Goal: Ask a question

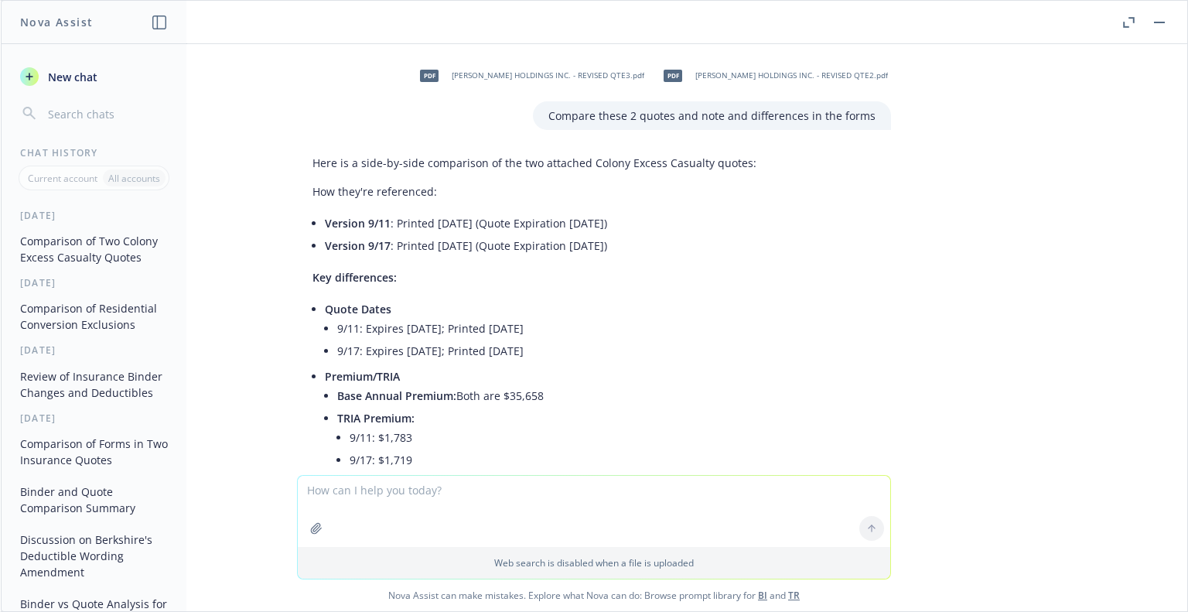
scroll to position [2242, 0]
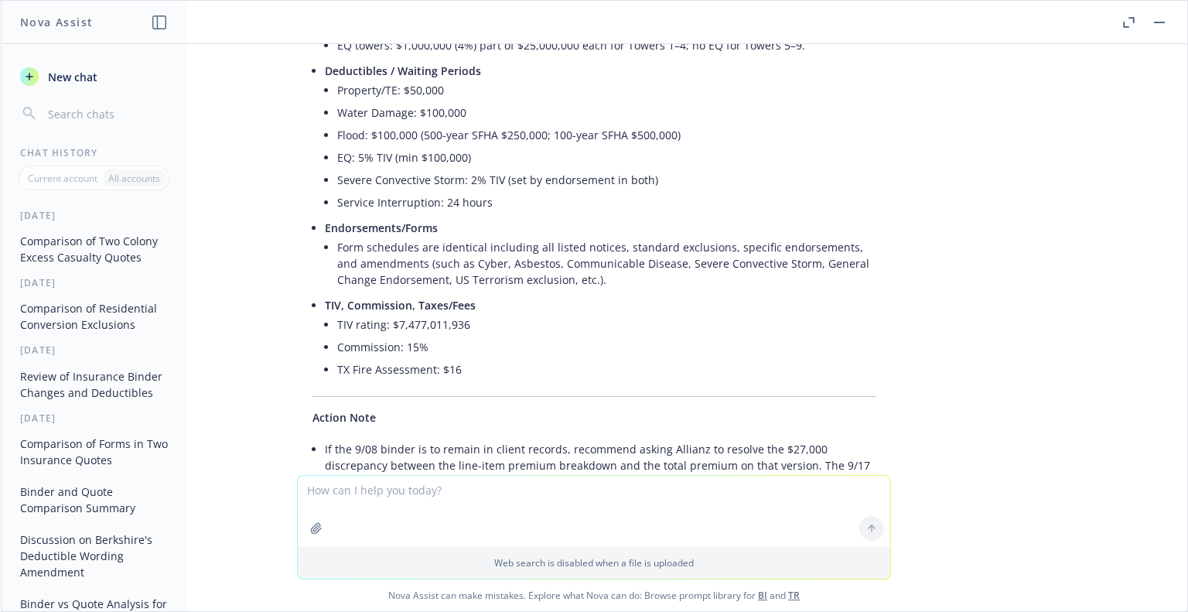
click at [85, 317] on button "Comparison of Residential Conversion Exclusions" at bounding box center [94, 316] width 160 height 42
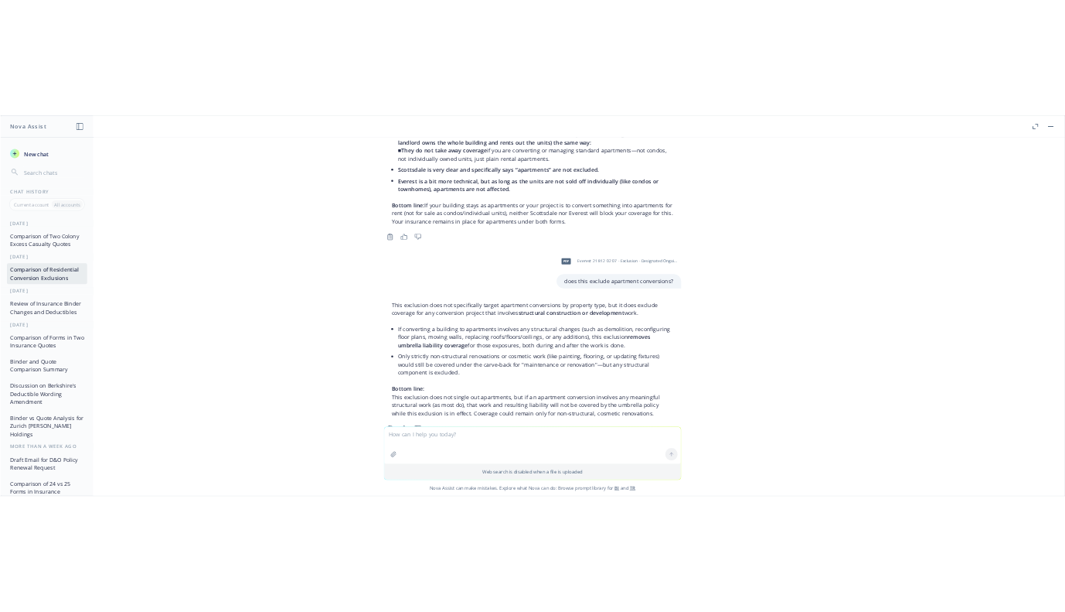
scroll to position [16204, 0]
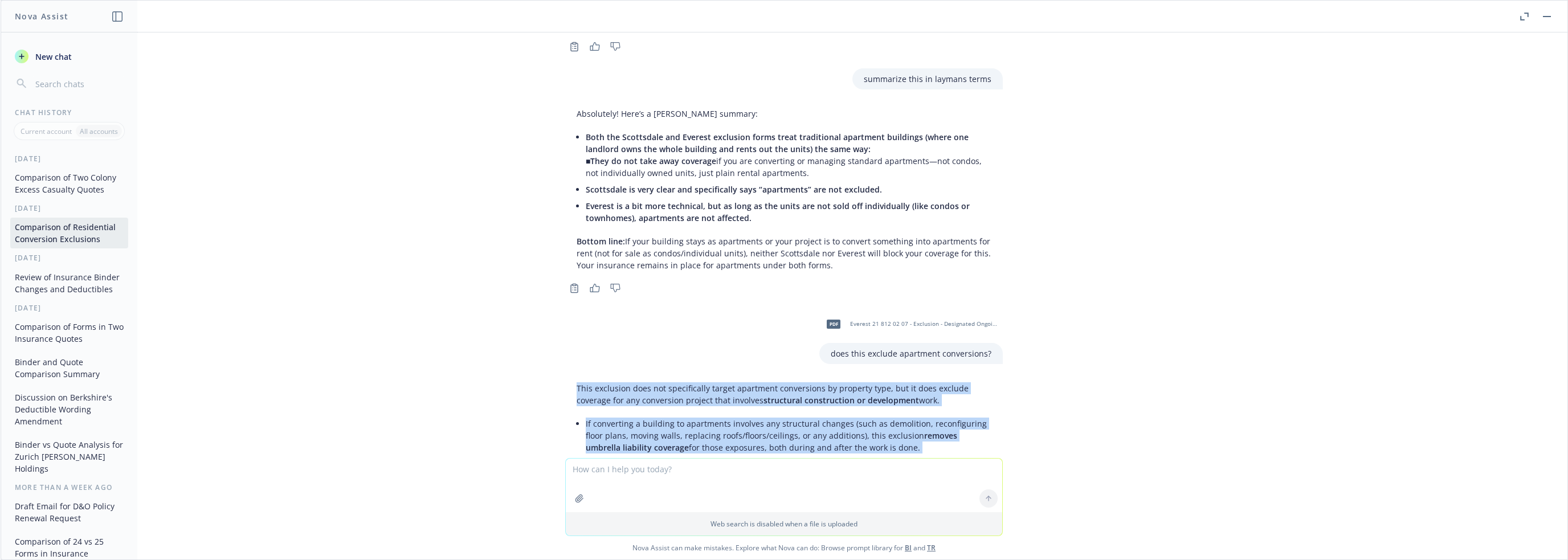
drag, startPoint x: 566, startPoint y: 237, endPoint x: 1028, endPoint y: 418, distance: 496.2
click at [875, 418] on div "pdf Everest EUM+21+810+02+07.pdf pdf Nationwide Habitat form.pdf Compare these …" at bounding box center [784, 245] width 1567 height 426
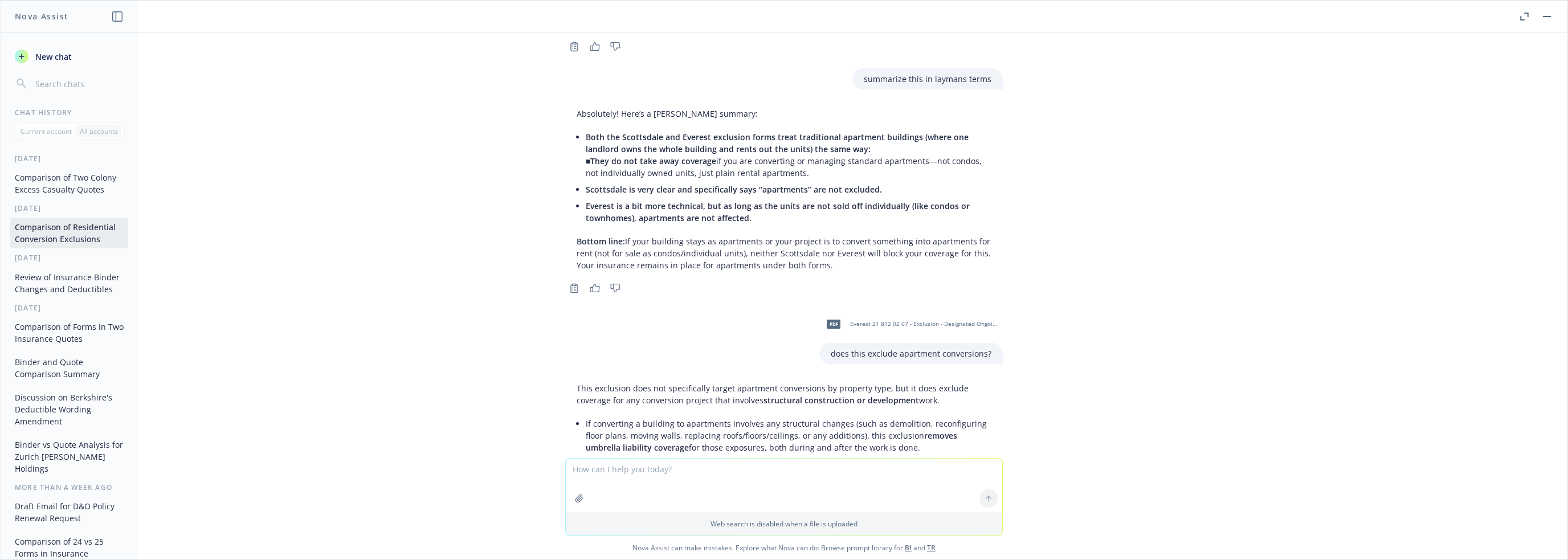
click at [875, 374] on div "pdf Everest EUM+21+810+02+07.pdf pdf Nationwide Habitat form.pdf Compare these …" at bounding box center [784, 245] width 1567 height 426
drag, startPoint x: 626, startPoint y: 388, endPoint x: 674, endPoint y: 385, distance: 48.1
click at [674, 450] on p "Bottom line: This exclusion does not single out apartments, but if an apartment…" at bounding box center [783, 529] width 415 height 48
drag, startPoint x: 686, startPoint y: 385, endPoint x: 928, endPoint y: 396, distance: 242.2
click at [875, 450] on p "Bottom line: This exclusion does not single out apartments, but if an apartment…" at bounding box center [783, 529] width 415 height 48
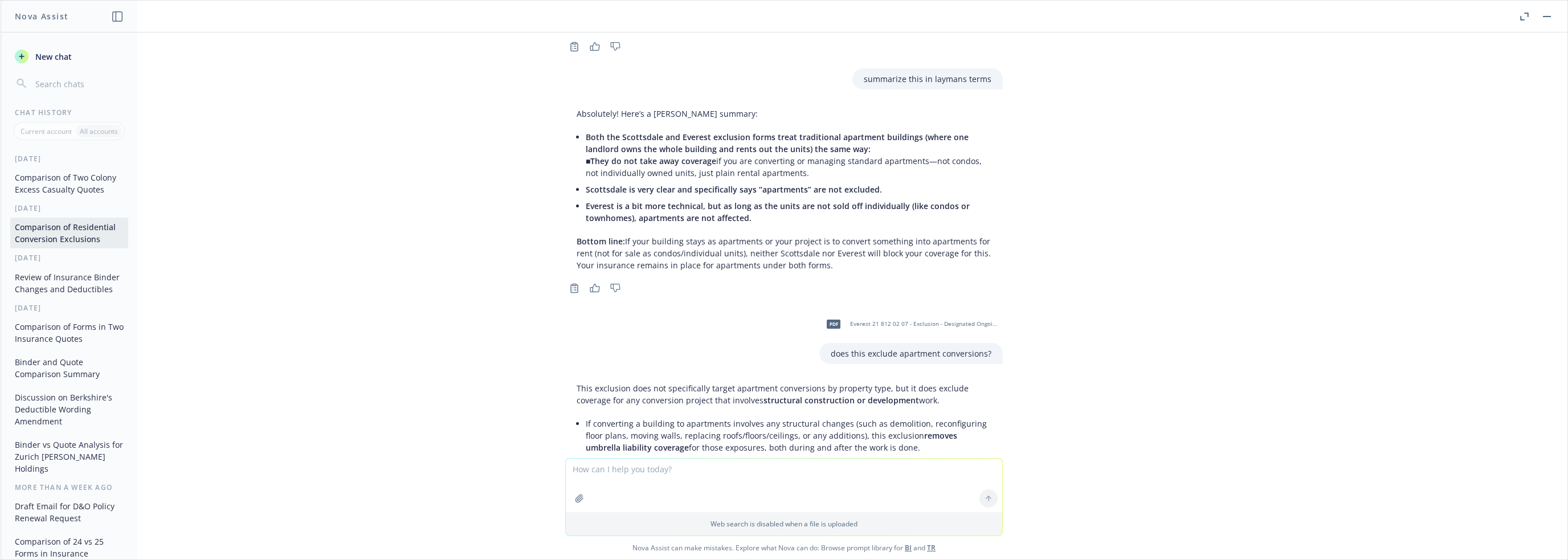
click at [875, 385] on div "pdf Everest EUM+21+810+02+07.pdf pdf Nationwide Habitat form.pdf Compare these …" at bounding box center [784, 245] width 1567 height 426
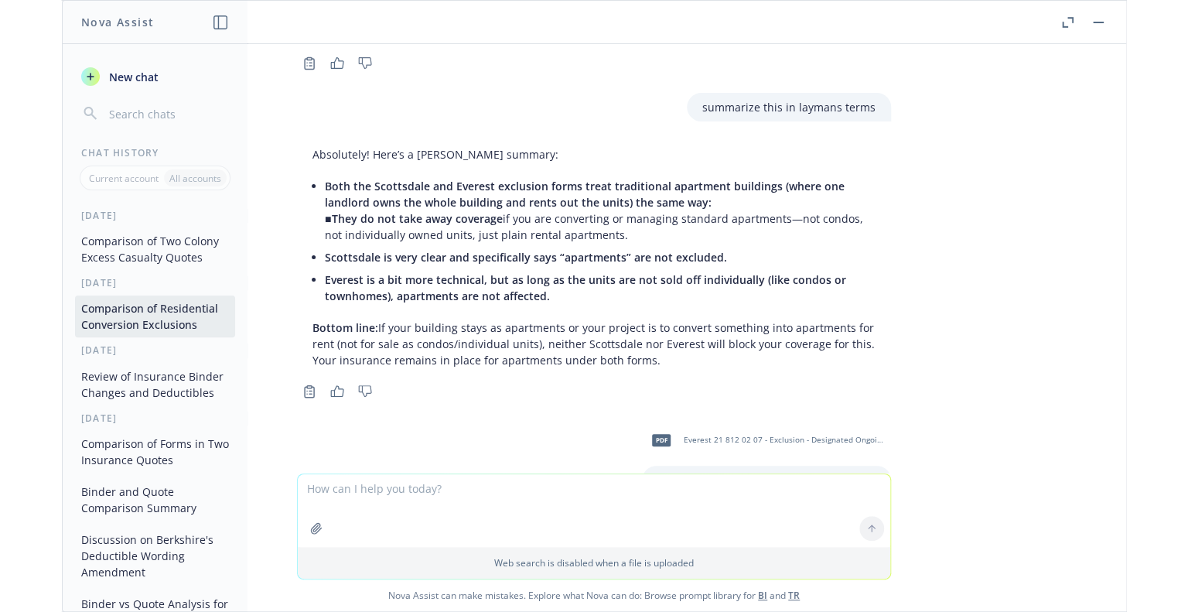
scroll to position [16353, 0]
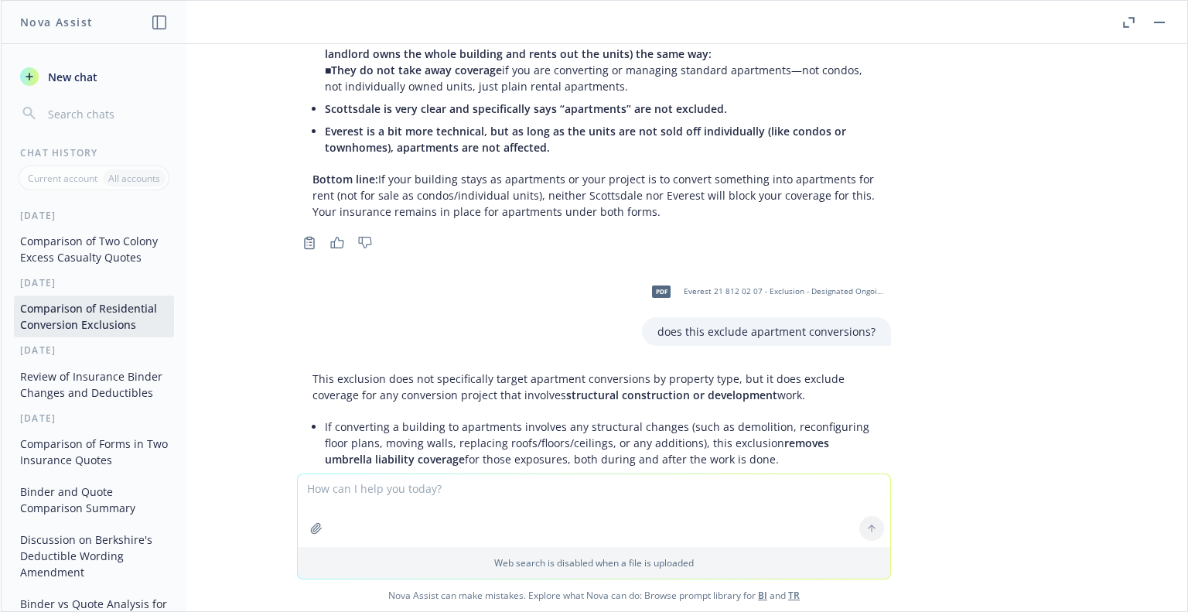
click at [463, 489] on textarea at bounding box center [594, 510] width 592 height 73
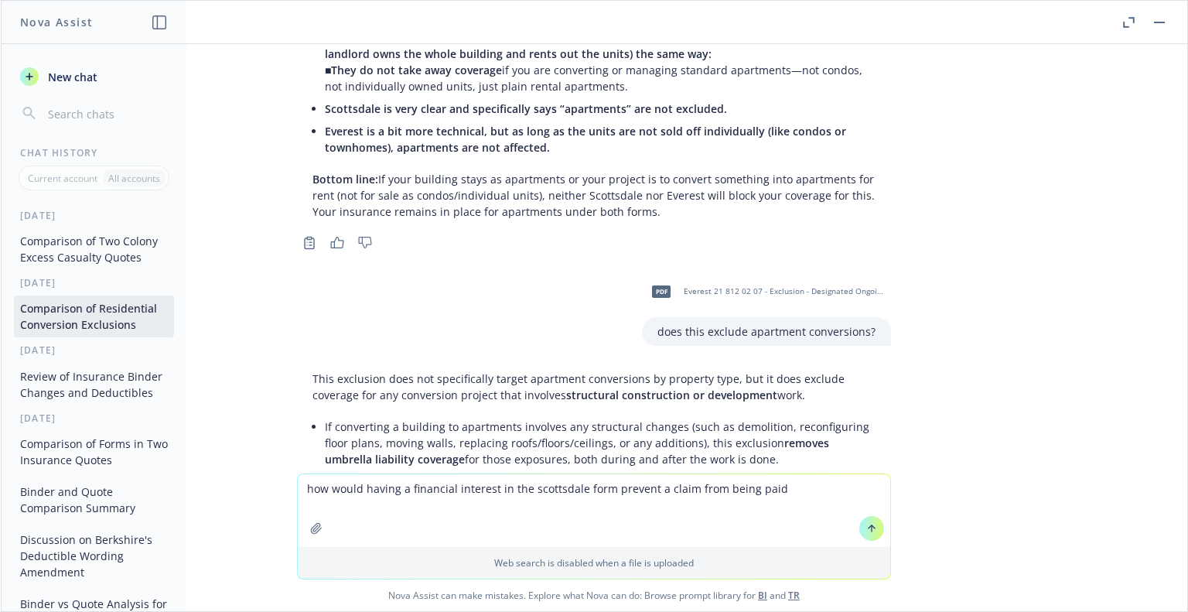
type textarea "how would having a financial interest in the scottsdale form prevent a claim fr…"
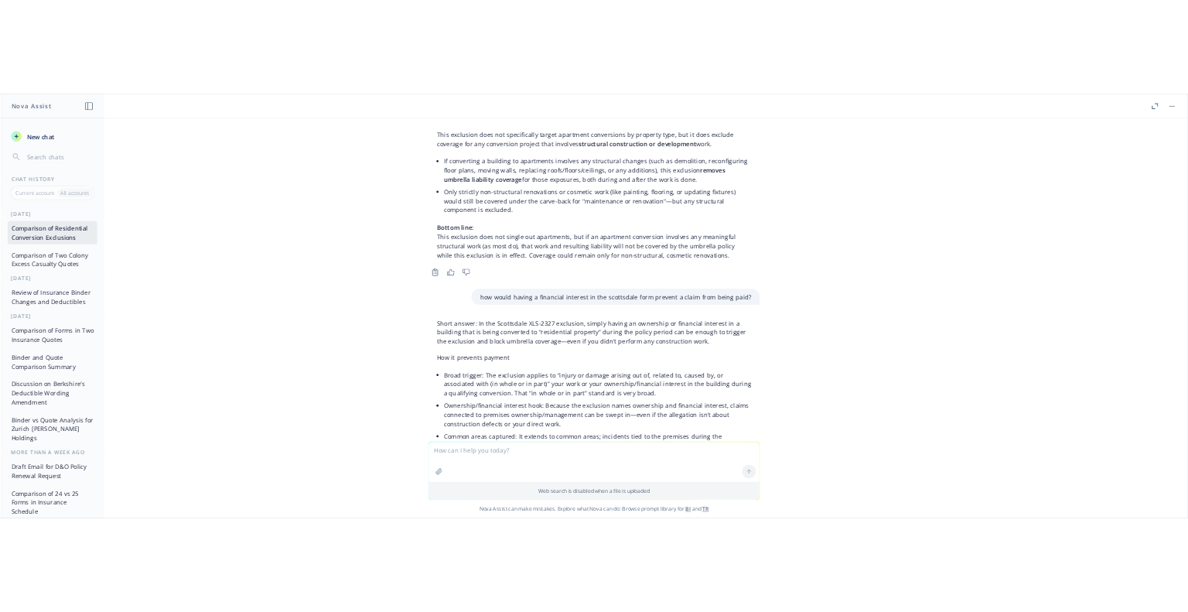
scroll to position [16642, 0]
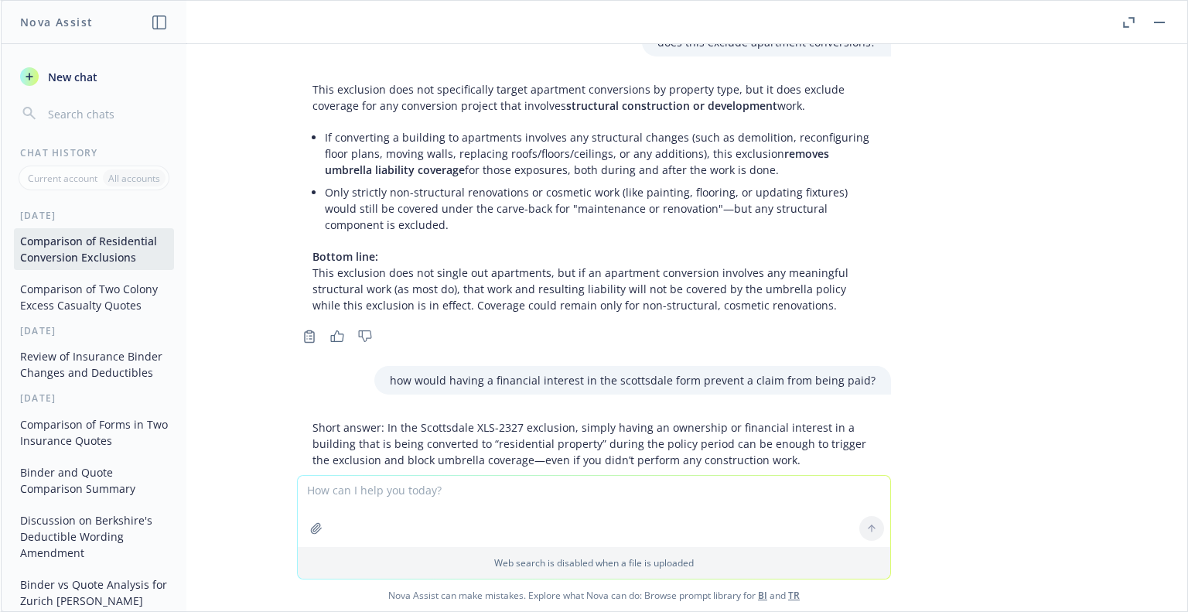
click at [486, 491] on textarea at bounding box center [594, 510] width 592 height 71
type textarea "summarize this in one sentence"
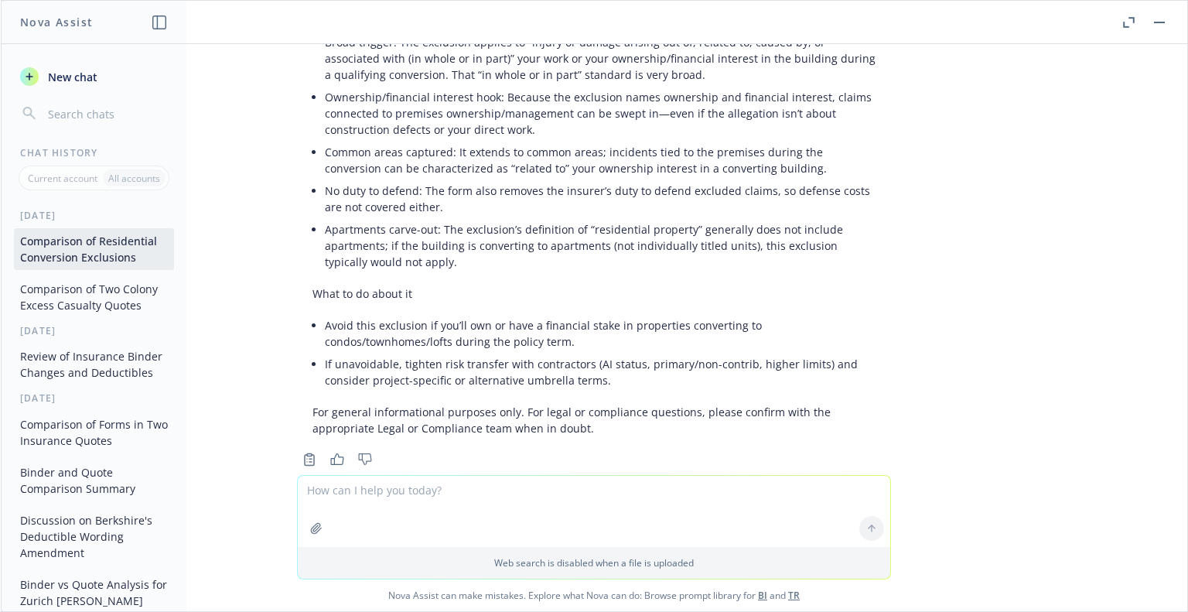
scroll to position [17122, 0]
type textarea "shorter"
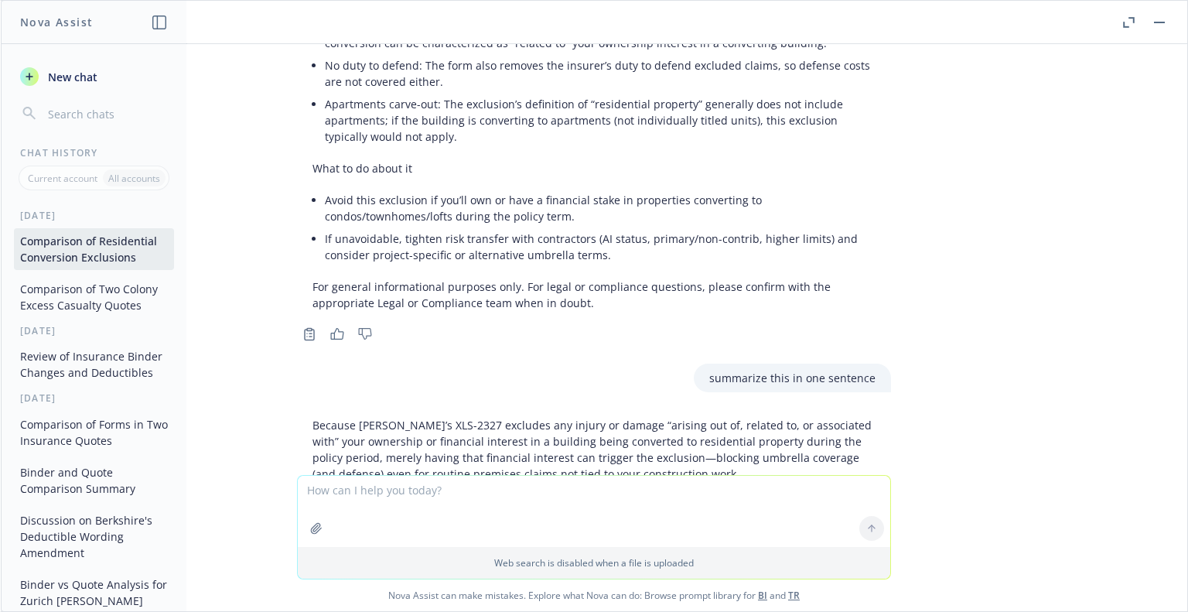
scroll to position [17260, 0]
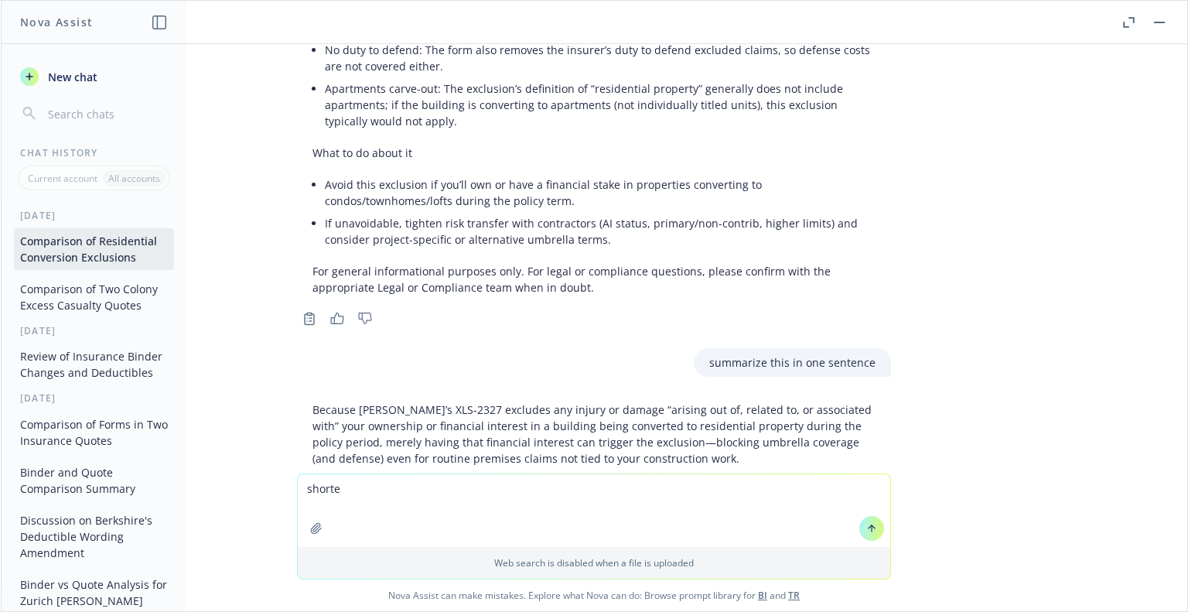
type textarea "shorter"
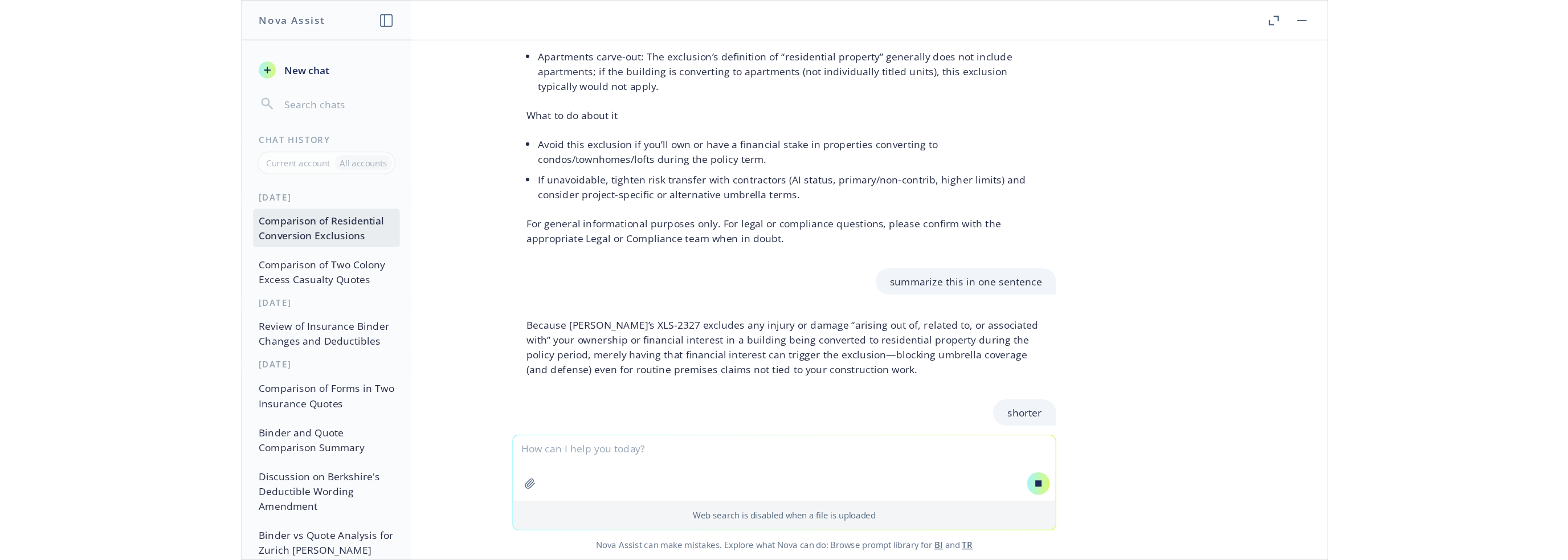
scroll to position [12820, 0]
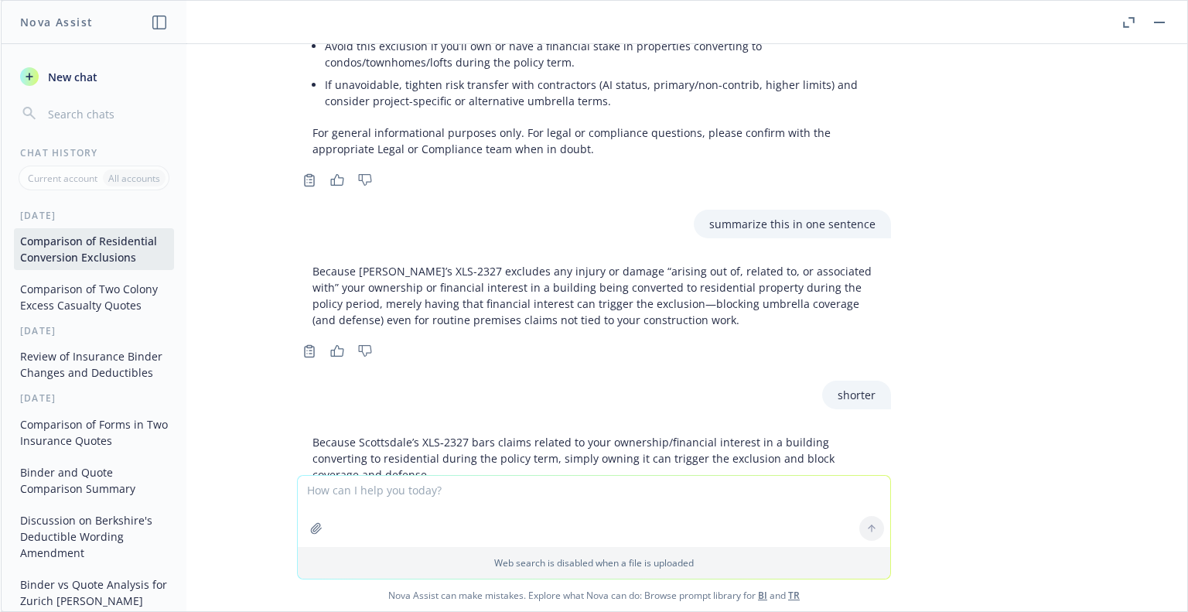
drag, startPoint x: 744, startPoint y: 397, endPoint x: 285, endPoint y: 385, distance: 459.4
click at [285, 582] on div "Owning or having a financial stake in a building converting to residential duri…" at bounding box center [594, 618] width 619 height 73
copy p "Owning or having a financial stake in a building converting to residential duri…"
click at [981, 387] on div "pdf Everest EUM+21+810+02+07.pdf pdf Nationwide Habitat form.pdf Compare these …" at bounding box center [594, 259] width 1186 height 431
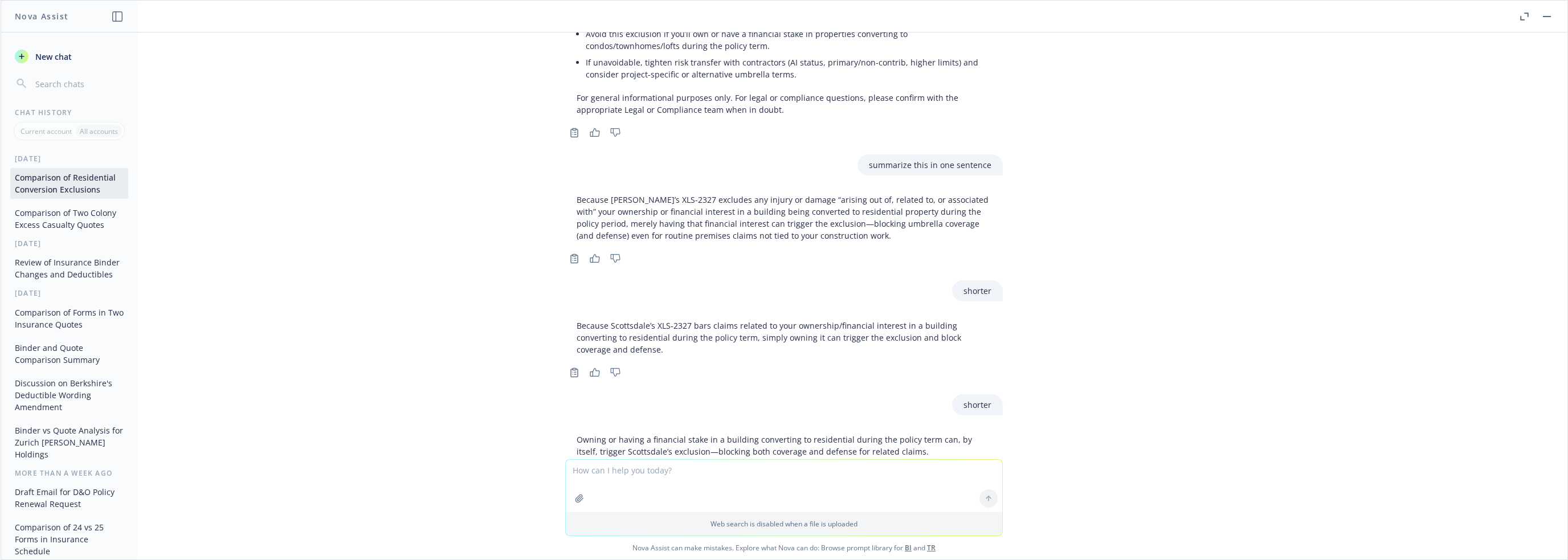
scroll to position [12711, 0]
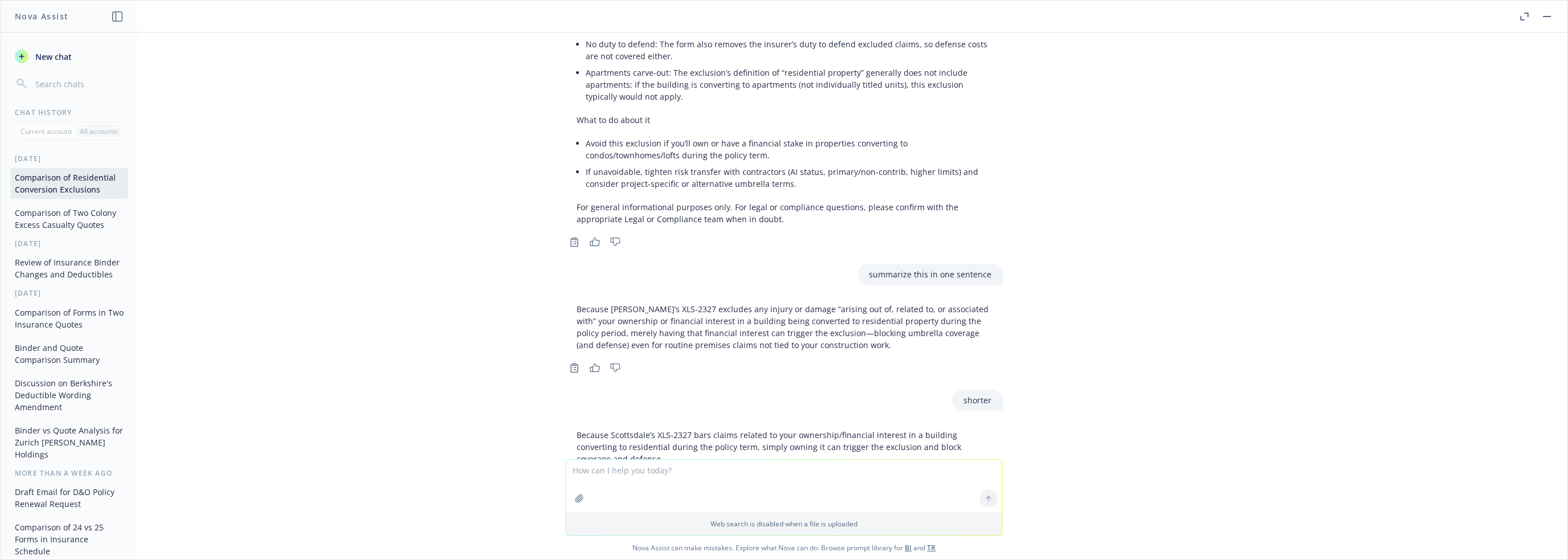
drag, startPoint x: 565, startPoint y: 389, endPoint x: 1121, endPoint y: 407, distance: 556.3
click at [875, 450] on div "Owning or having a financial stake in a building converting to residential duri…" at bounding box center [784, 555] width 438 height 33
click at [875, 407] on div "pdf Everest EUM+21+810+02+07.pdf pdf Nationwide Habitat form.pdf Compare these …" at bounding box center [784, 245] width 1567 height 427
drag, startPoint x: 568, startPoint y: 388, endPoint x: 672, endPoint y: 400, distance: 104.7
click at [672, 450] on p "Owning or having a financial stake in a building converting to residential duri…" at bounding box center [783, 555] width 415 height 24
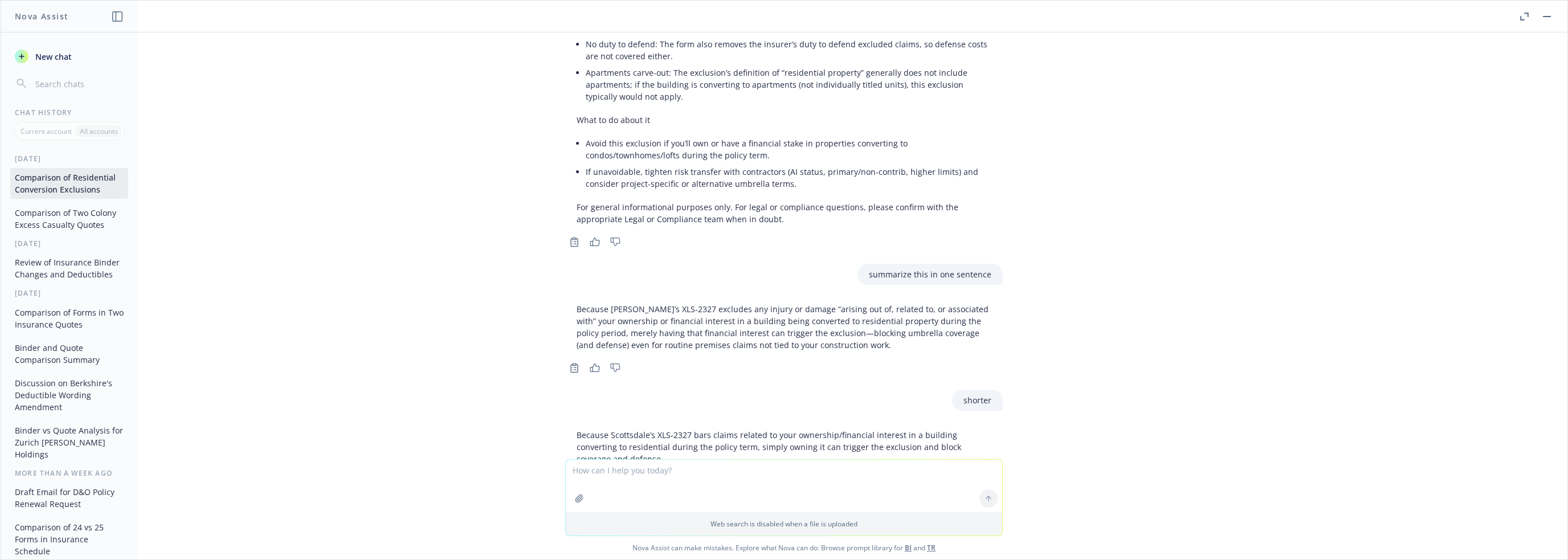
copy p "Owning or having a financial stake in a building converting to residential duri…"
click at [875, 371] on div "pdf Everest EUM+21+810+02+07.pdf pdf Nationwide Habitat form.pdf Compare these …" at bounding box center [784, 245] width 1567 height 427
click at [692, 450] on p "Owning or having a financial stake in a building converting to residential duri…" at bounding box center [783, 555] width 415 height 24
drag, startPoint x: 568, startPoint y: 388, endPoint x: 916, endPoint y: 412, distance: 348.8
click at [875, 450] on div "Owning or having a financial stake in a building converting to residential duri…" at bounding box center [784, 565] width 438 height 54
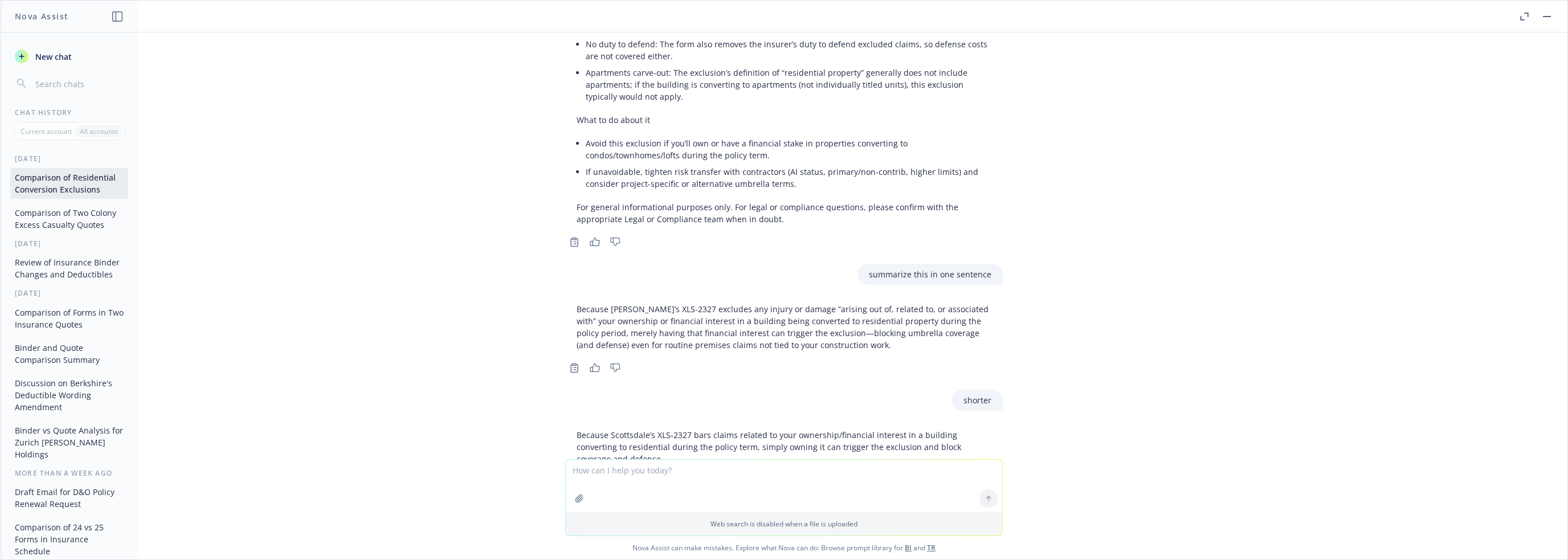
click at [875, 407] on div "pdf Everest EUM+21+810+02+07.pdf pdf Nationwide Habitat form.pdf Compare these …" at bounding box center [784, 245] width 1567 height 427
click at [875, 450] on p "Owning or having a financial stake in a building converting to residential duri…" at bounding box center [783, 555] width 415 height 24
drag, startPoint x: 887, startPoint y: 402, endPoint x: 562, endPoint y: 388, distance: 325.3
click at [565, 450] on div "Owning or having a financial stake in a building converting to residential duri…" at bounding box center [784, 555] width 438 height 33
copy p "Owning or having a financial stake in a building converting to residential duri…"
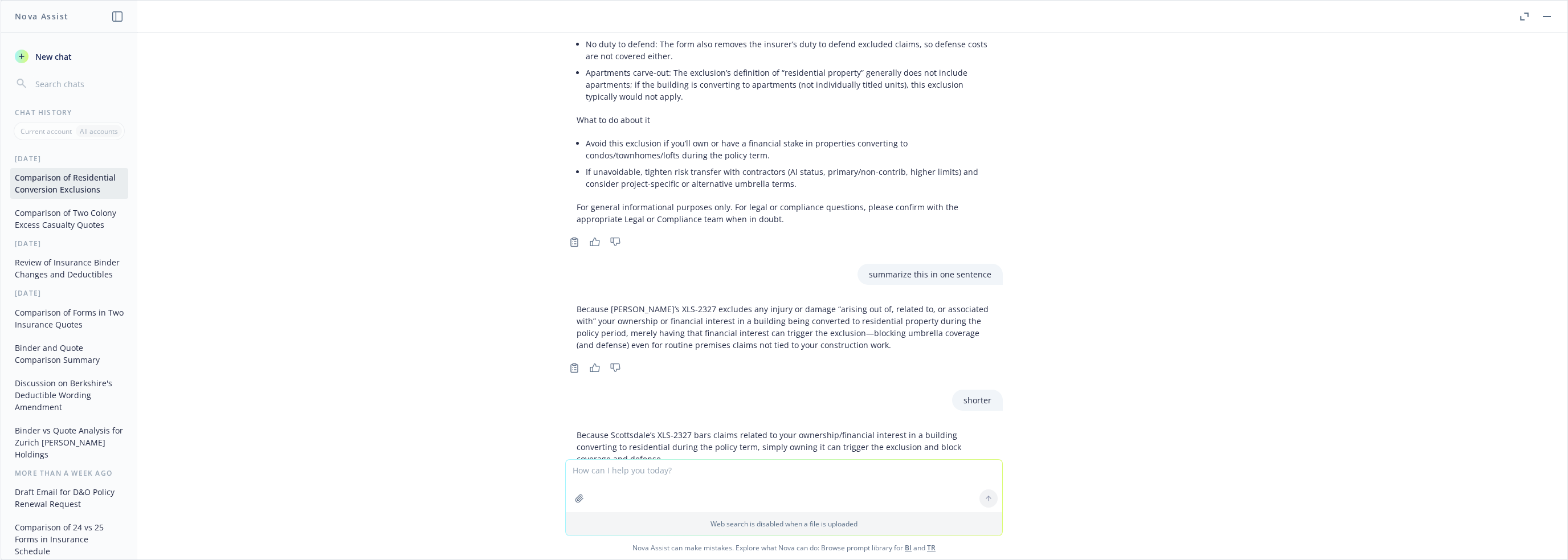
click at [612, 450] on textarea at bounding box center [784, 486] width 436 height 52
paste textarea "Major Construction / Structural Renovation"
click at [569, 450] on textarea "Major Construction / Structural Renovation" at bounding box center [784, 485] width 436 height 54
type textarea "Does the scottsdale form exclude Major Construction / Structural Renovation?"
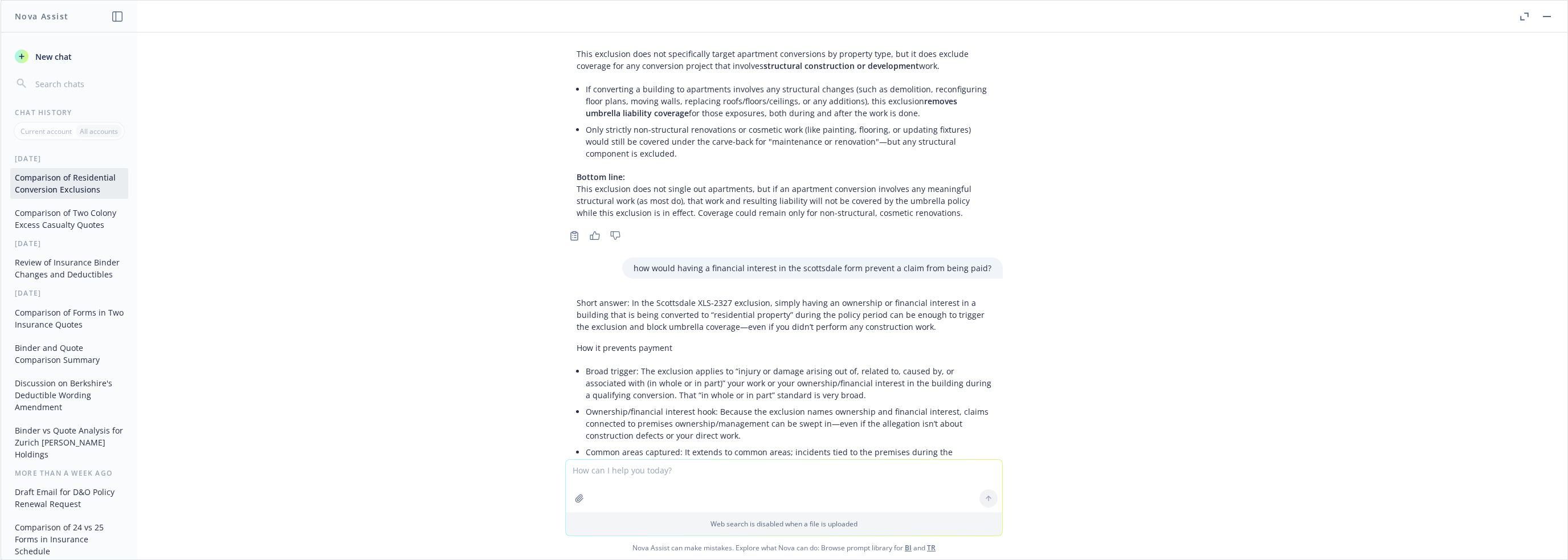
scroll to position [12849, 0]
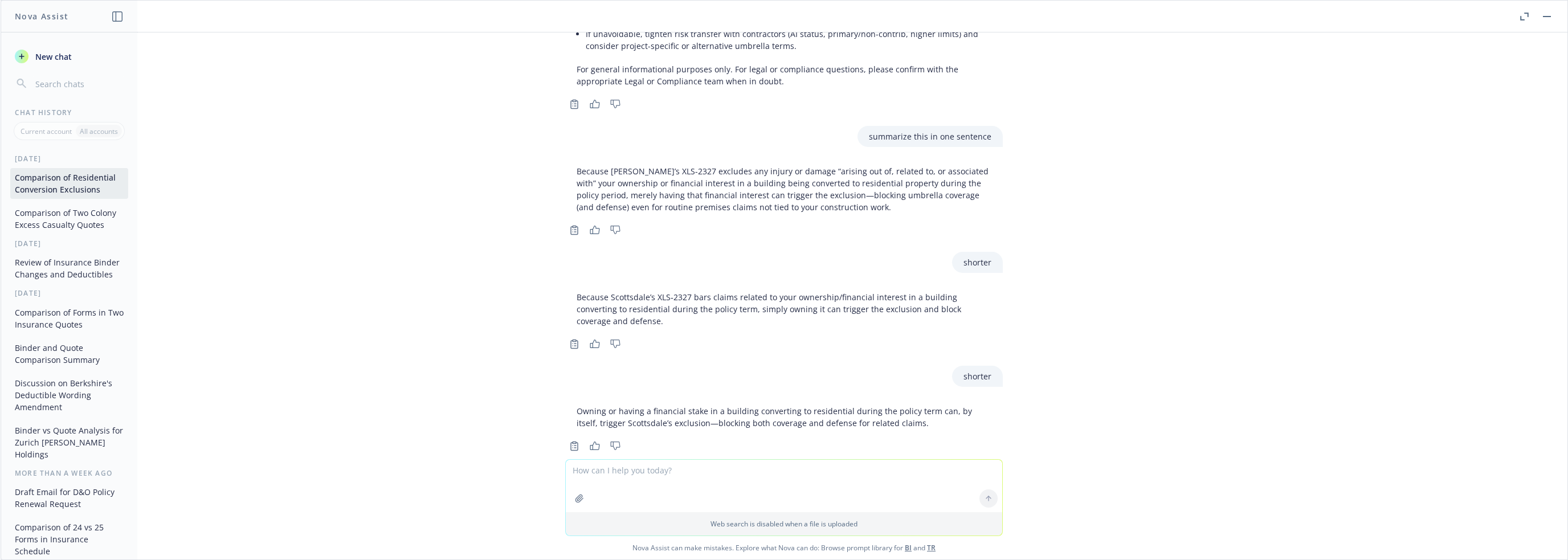
click at [648, 450] on textarea at bounding box center [784, 486] width 436 height 52
type textarea "slip and fall covered?"
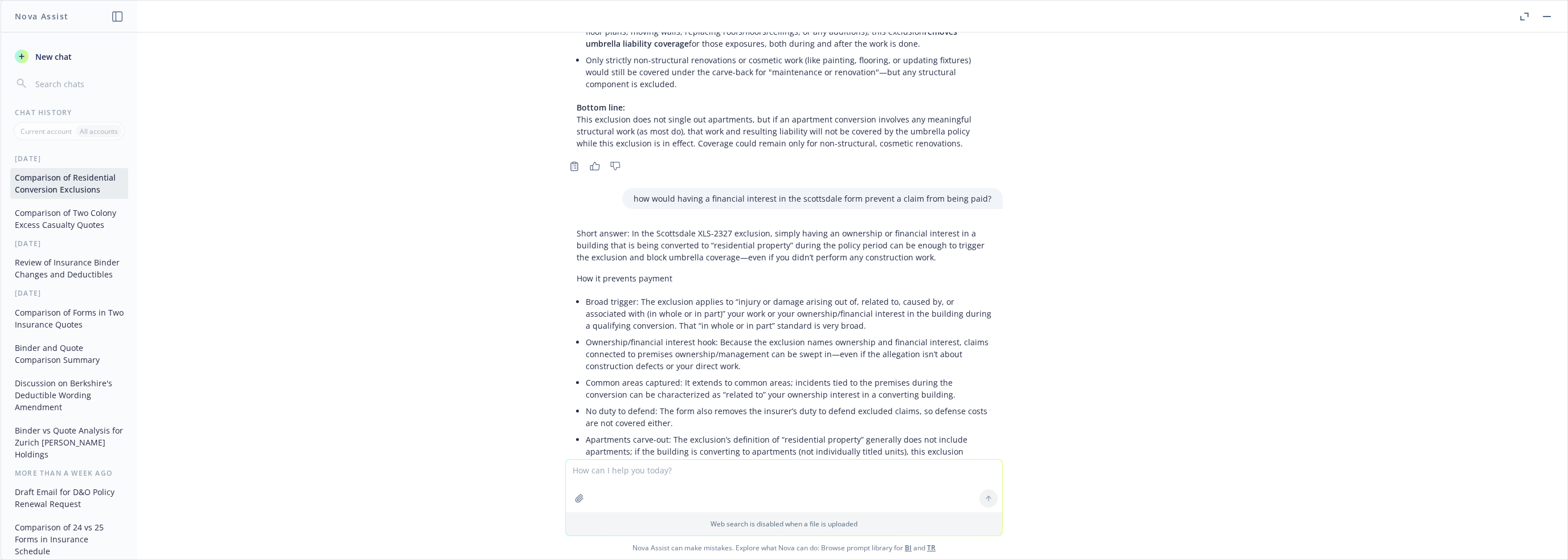
scroll to position [12939, 0]
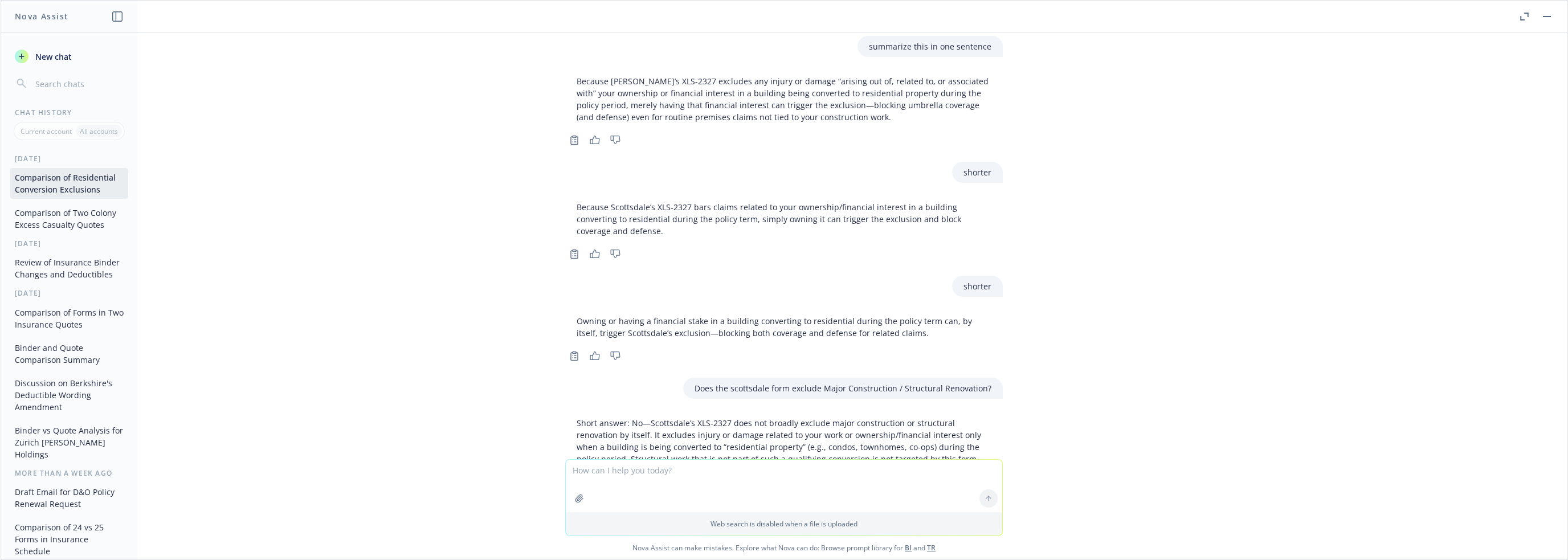
click at [875, 287] on div "pdf Everest EUM+21+810+02+07.pdf pdf Nationwide Habitat form.pdf Compare these …" at bounding box center [784, 245] width 1567 height 427
click at [875, 299] on div "pdf Everest EUM+21+810+02+07.pdf pdf Nationwide Habitat form.pdf Compare these …" at bounding box center [784, 245] width 1567 height 427
click at [875, 321] on div "pdf Everest EUM+21+810+02+07.pdf pdf Nationwide Habitat form.pdf Compare these …" at bounding box center [784, 245] width 1567 height 427
click at [679, 450] on textarea at bounding box center [784, 486] width 436 height 52
paste textarea "Tenant Slip/Fall/General Premises Incident"
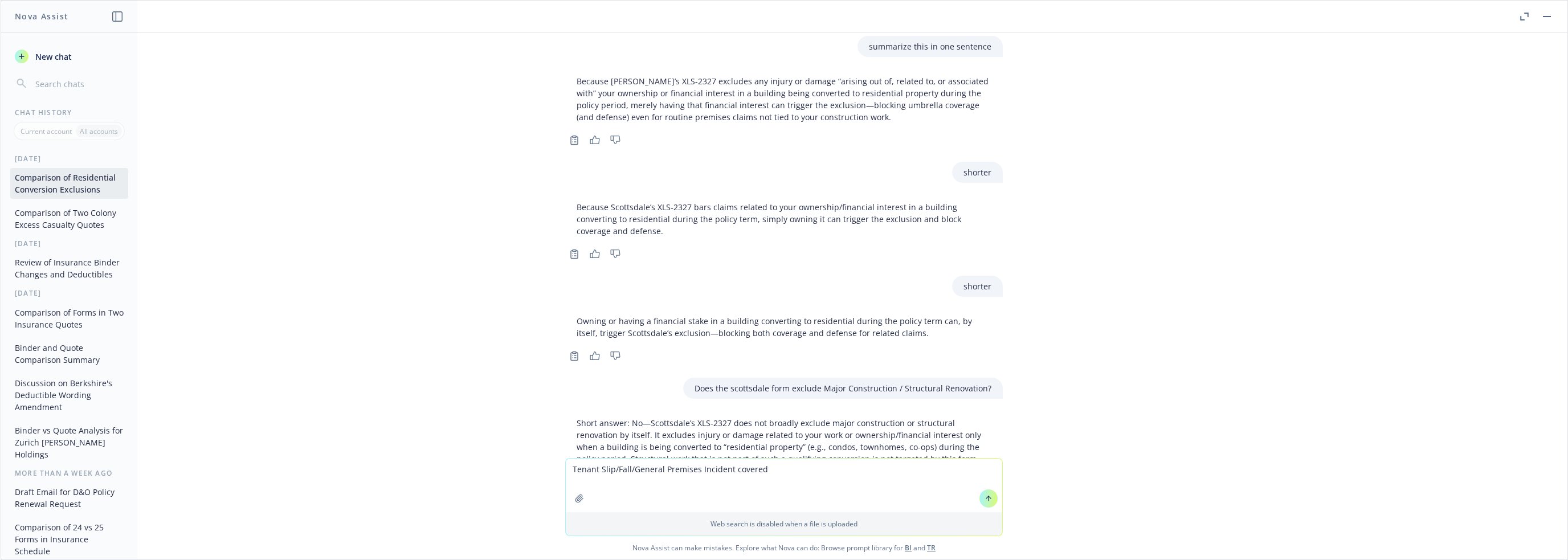
type textarea "Tenant Slip/Fall/General Premises Incident covered?"
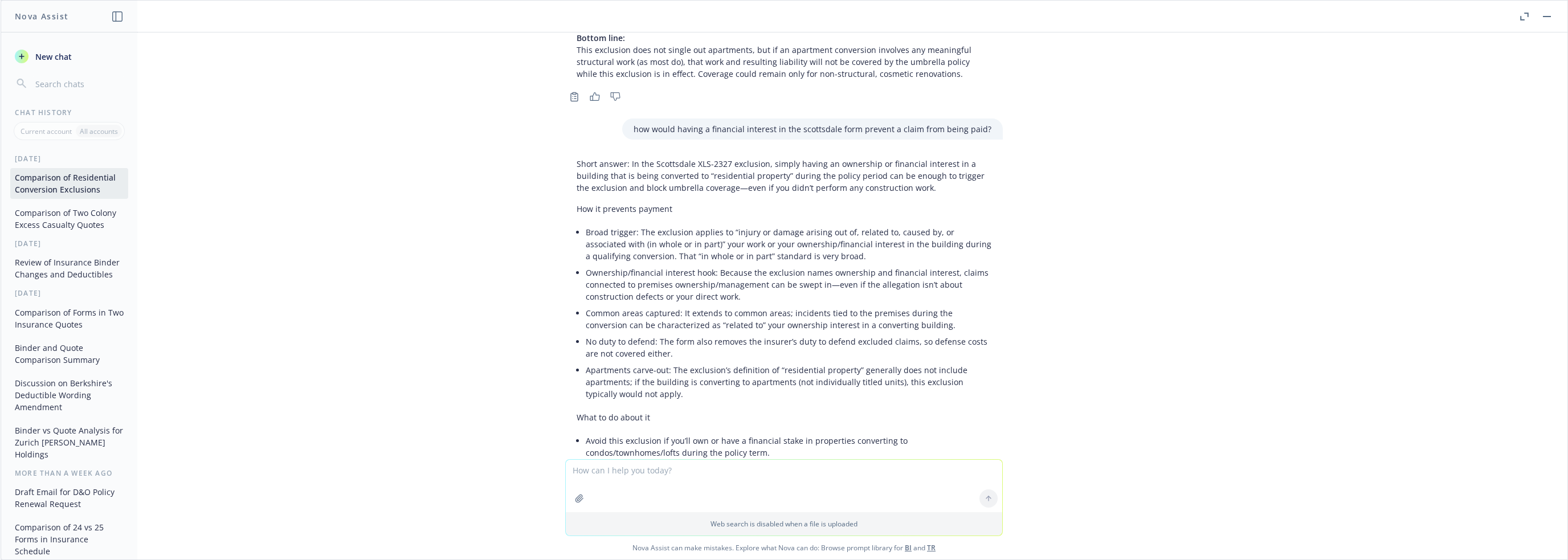
scroll to position [13029, 0]
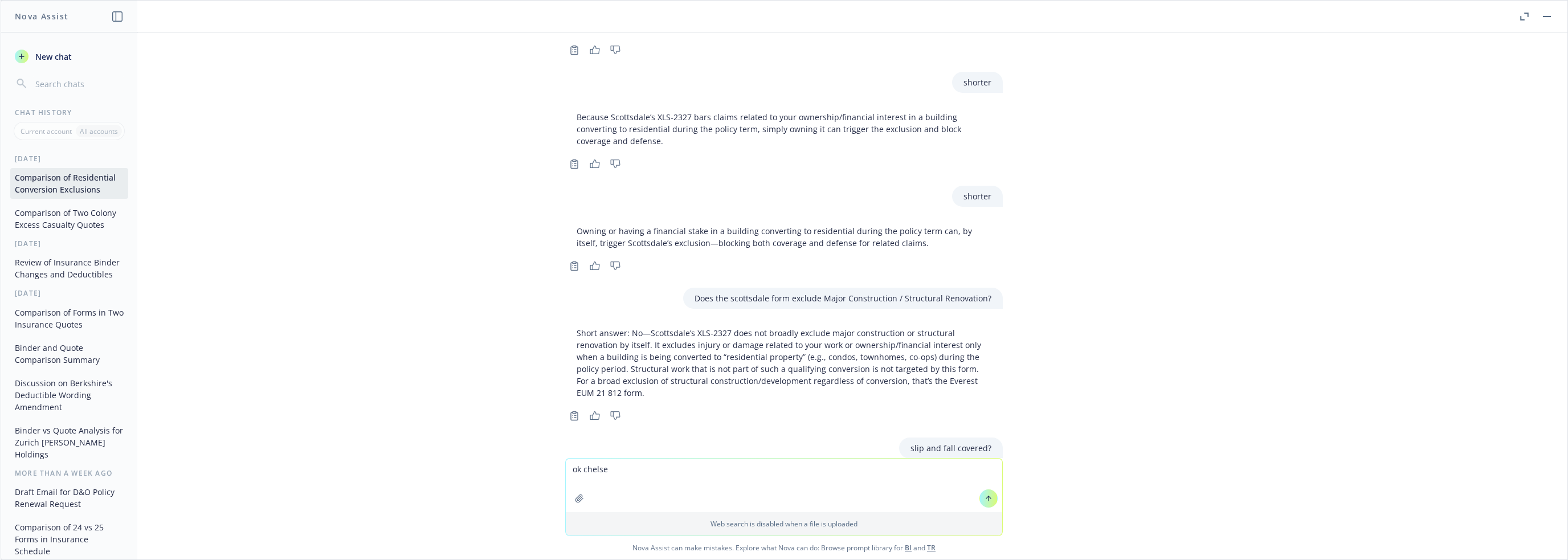
type textarea "ok [PERSON_NAME]"
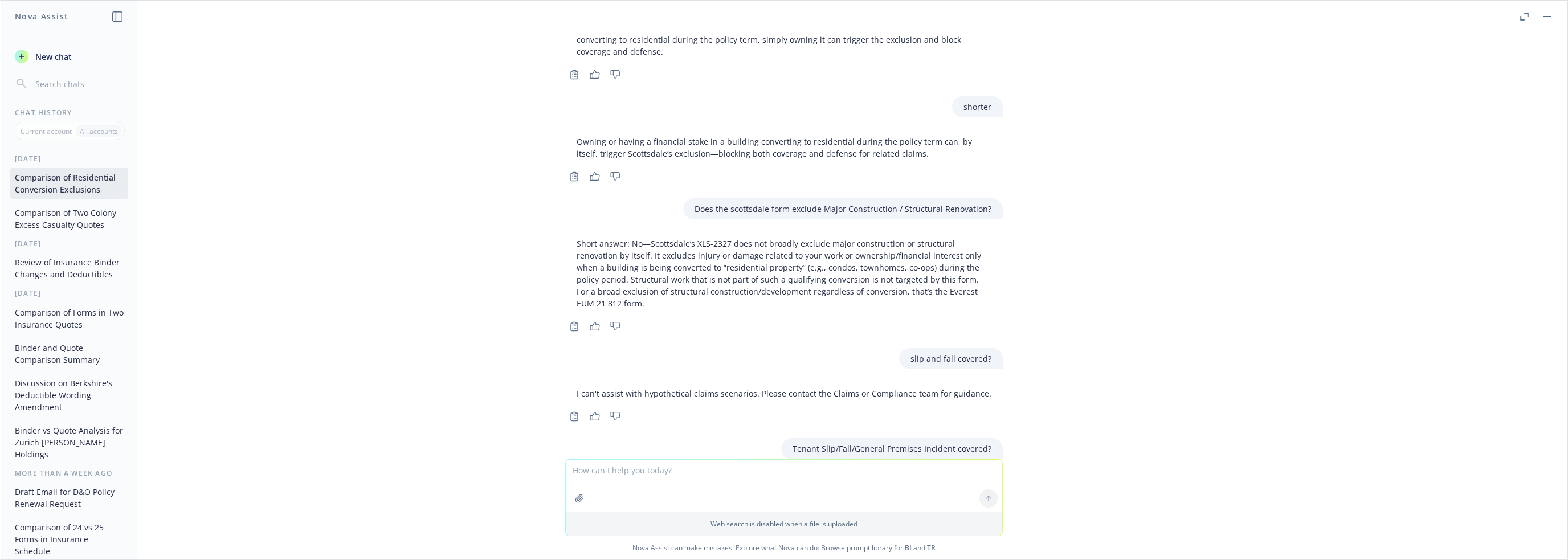
scroll to position [13119, 0]
click at [780, 450] on textarea at bounding box center [784, 486] width 436 height 52
type textarea "what type of claims would be excluded?"
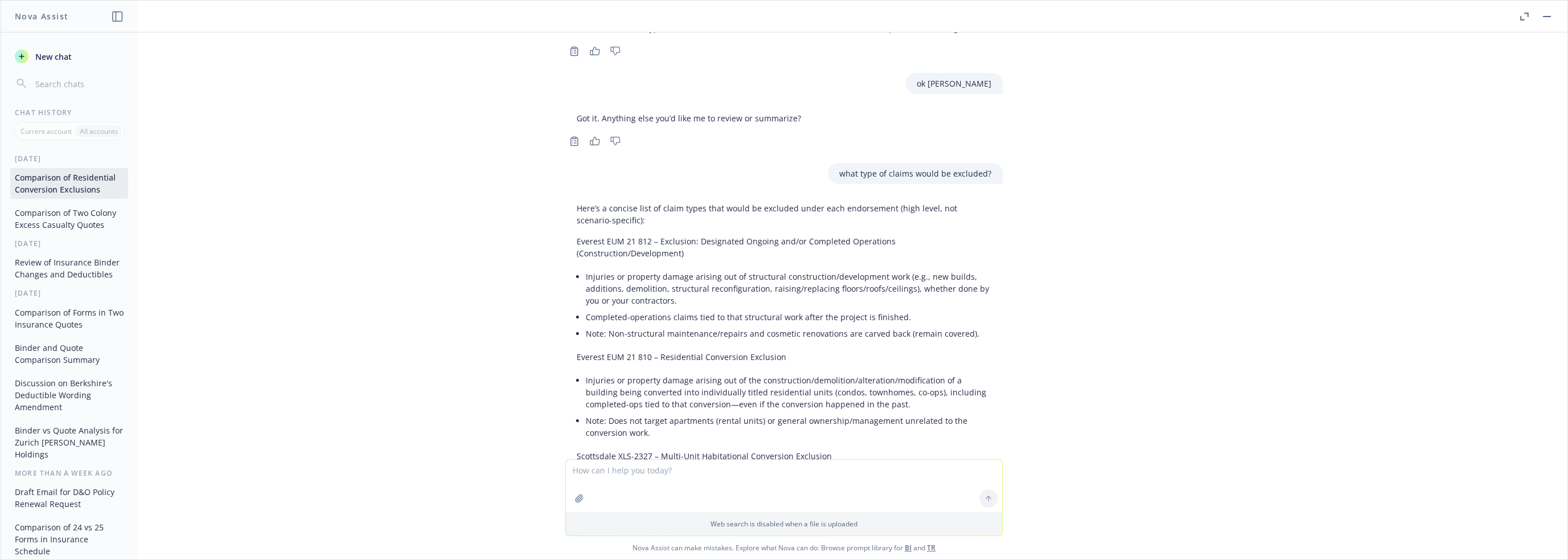
scroll to position [13601, 0]
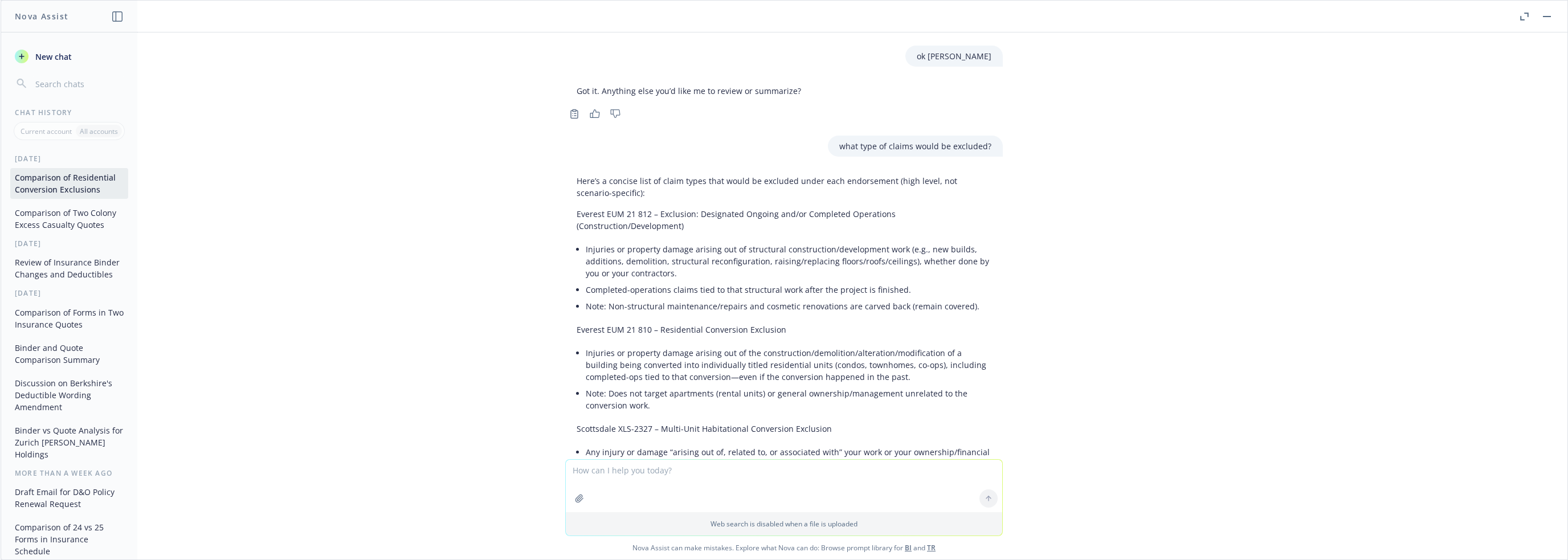
drag, startPoint x: 577, startPoint y: 321, endPoint x: 773, endPoint y: 321, distance: 196.0
click at [773, 450] on li "Premises/management/common-area claims during such a conversion (not just const…" at bounding box center [788, 498] width 405 height 29
click at [722, 450] on li "Premises/management/common-area claims during such a conversion (not just const…" at bounding box center [788, 498] width 405 height 29
drag, startPoint x: 577, startPoint y: 321, endPoint x: 717, endPoint y: 321, distance: 140.0
click at [717, 450] on li "Premises/management/common-area claims during such a conversion (not just const…" at bounding box center [788, 498] width 405 height 29
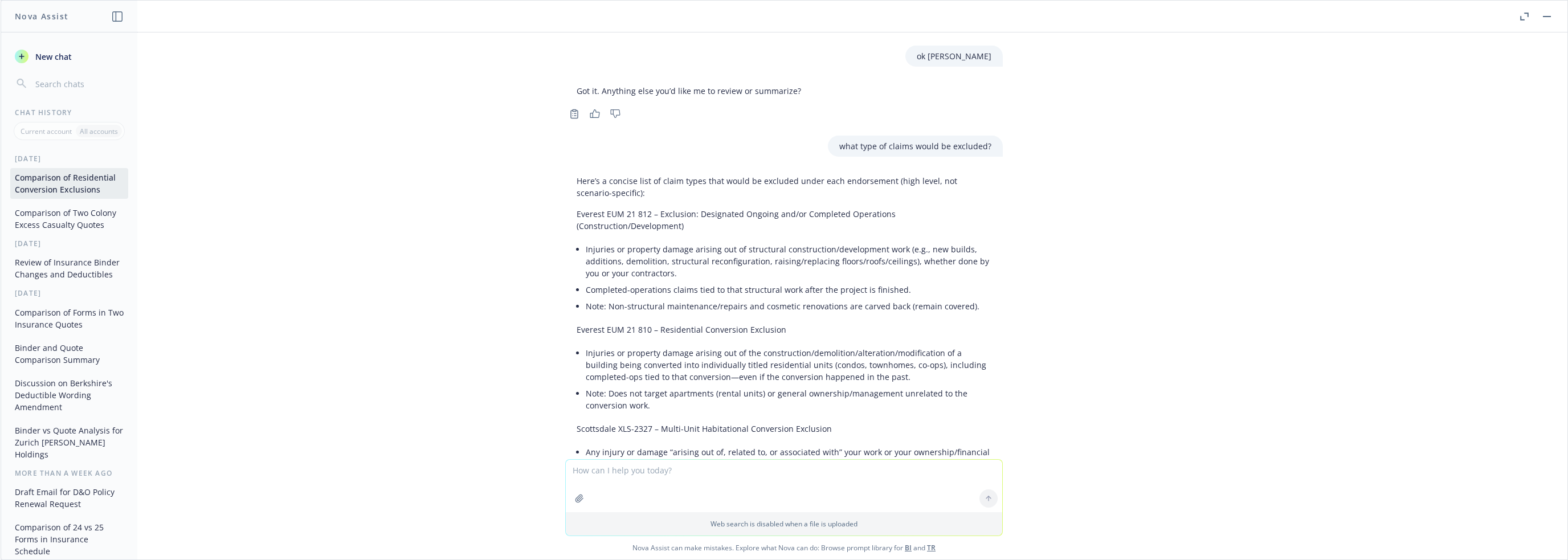
copy li "Premises/management/common-area"
